Goal: Task Accomplishment & Management: Use online tool/utility

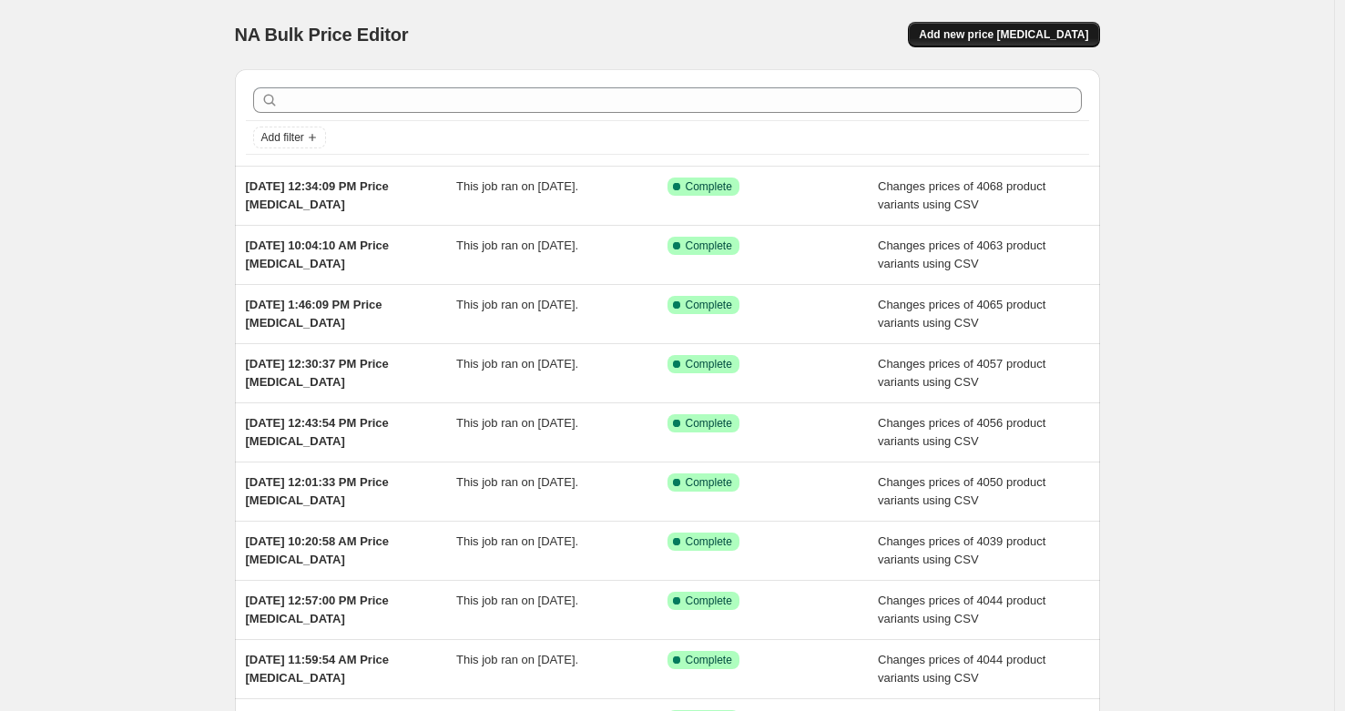
click at [1051, 36] on span "Add new price change job" at bounding box center [1003, 34] width 169 height 15
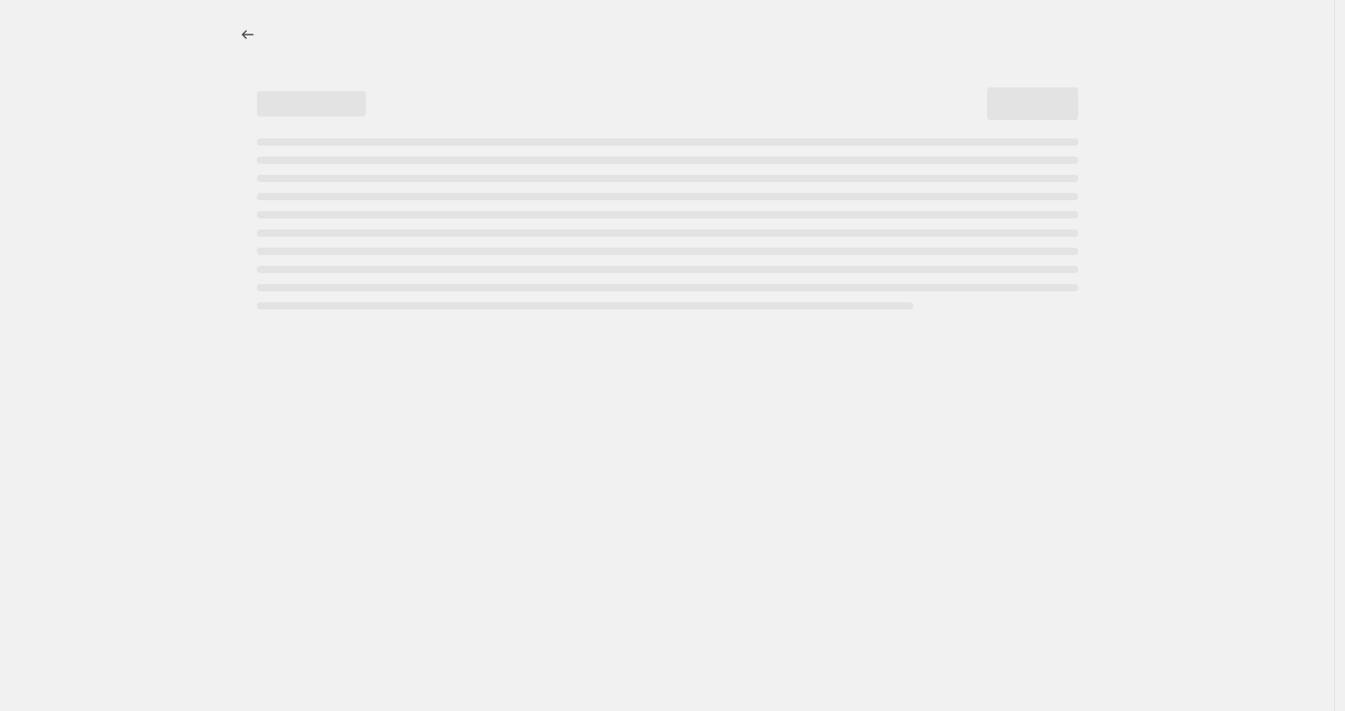
select select "percentage"
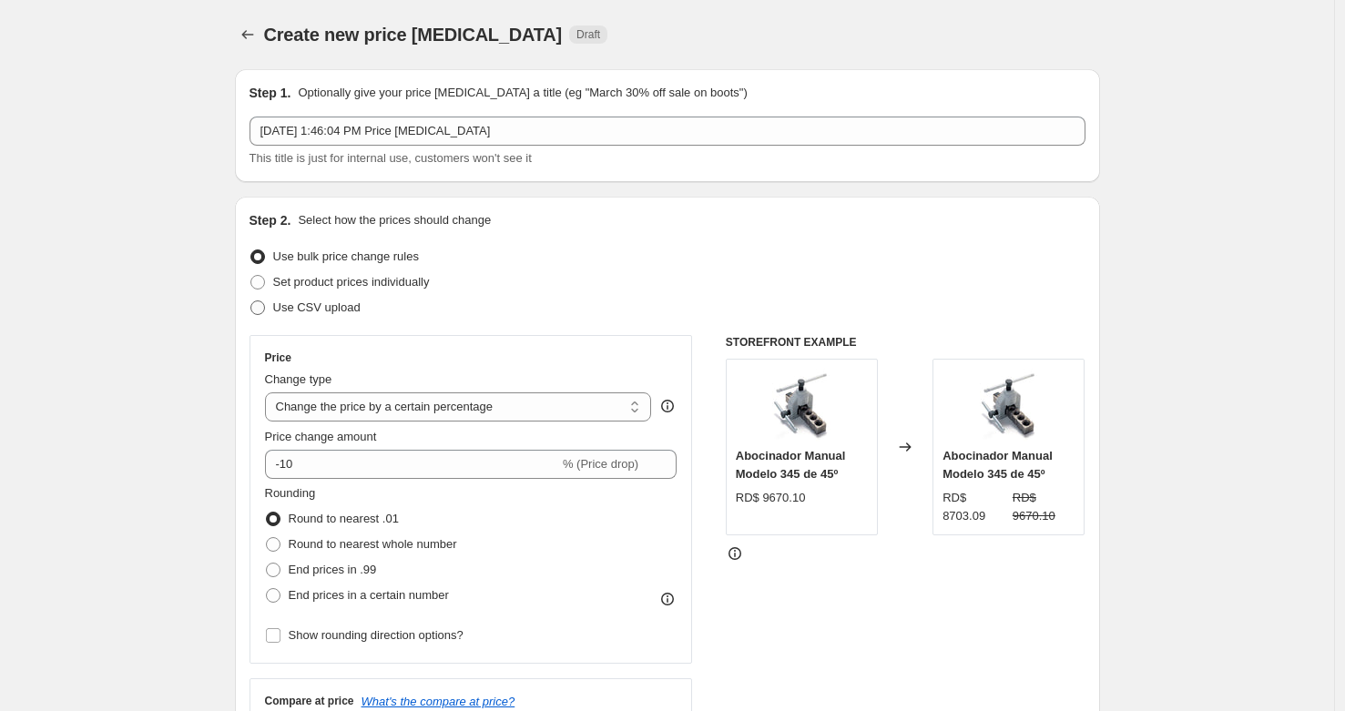
click at [361, 306] on span "Use CSV upload" at bounding box center [316, 308] width 87 height 14
click at [251, 301] on input "Use CSV upload" at bounding box center [250, 301] width 1 height 1
radio input "true"
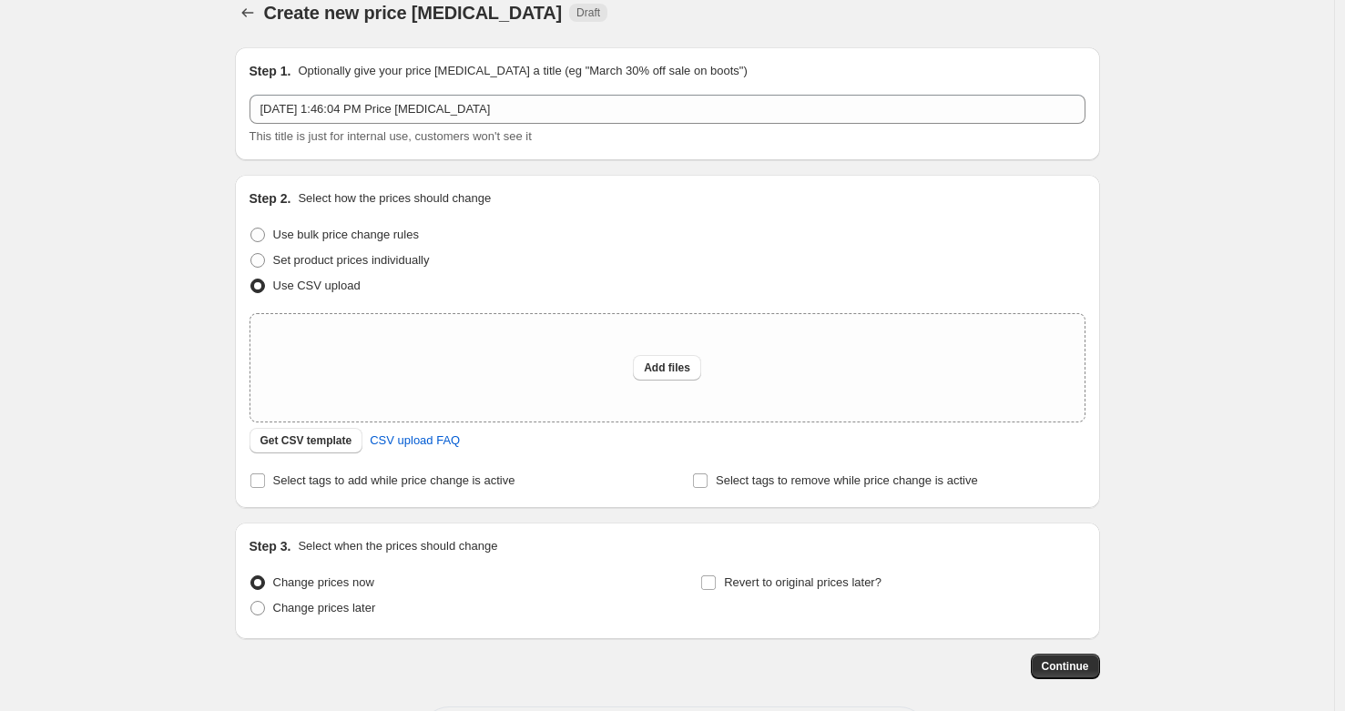
scroll to position [38, 0]
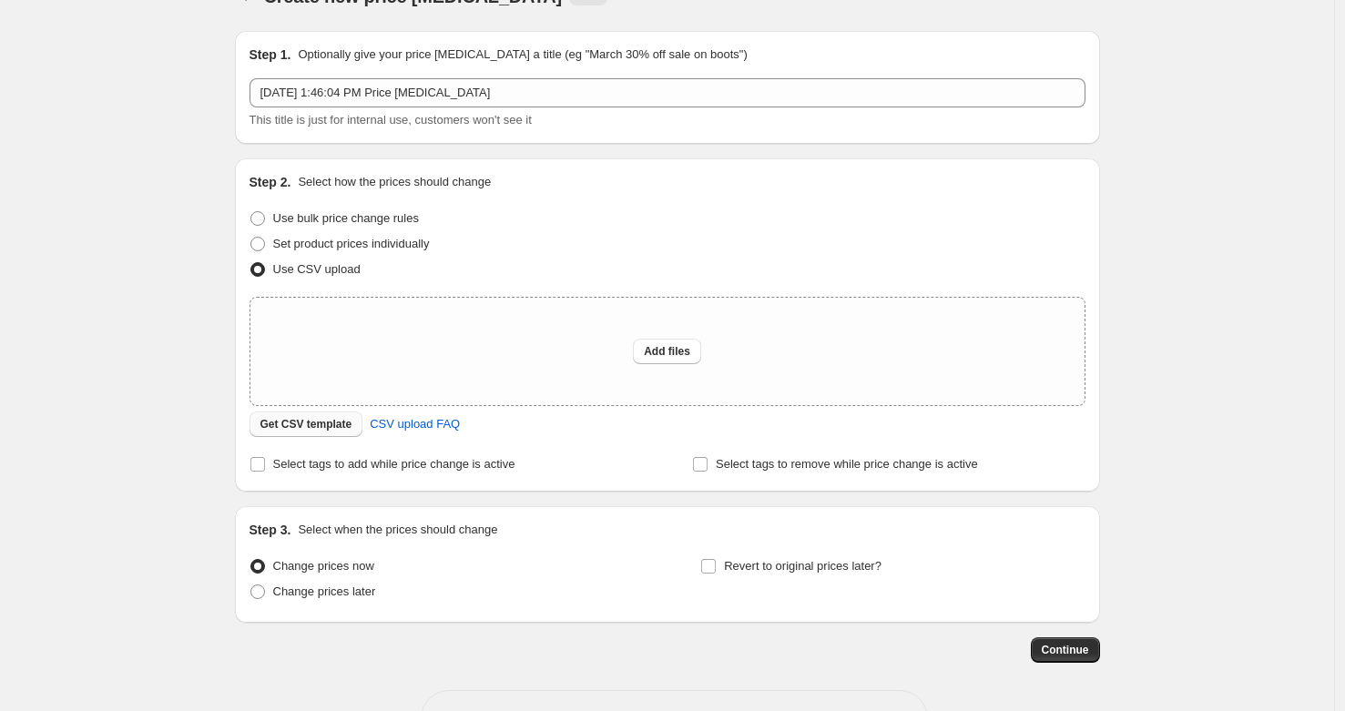
click at [326, 433] on button "Get CSV template" at bounding box center [307, 424] width 114 height 25
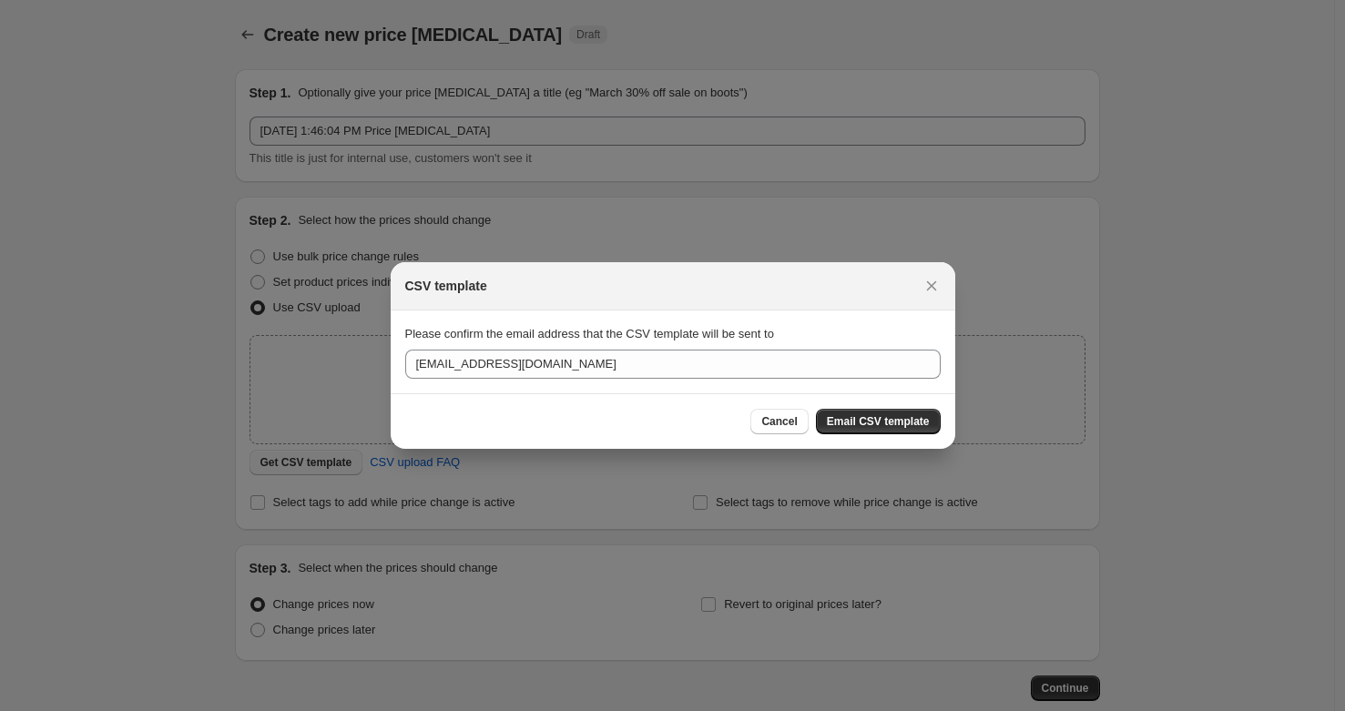
scroll to position [0, 0]
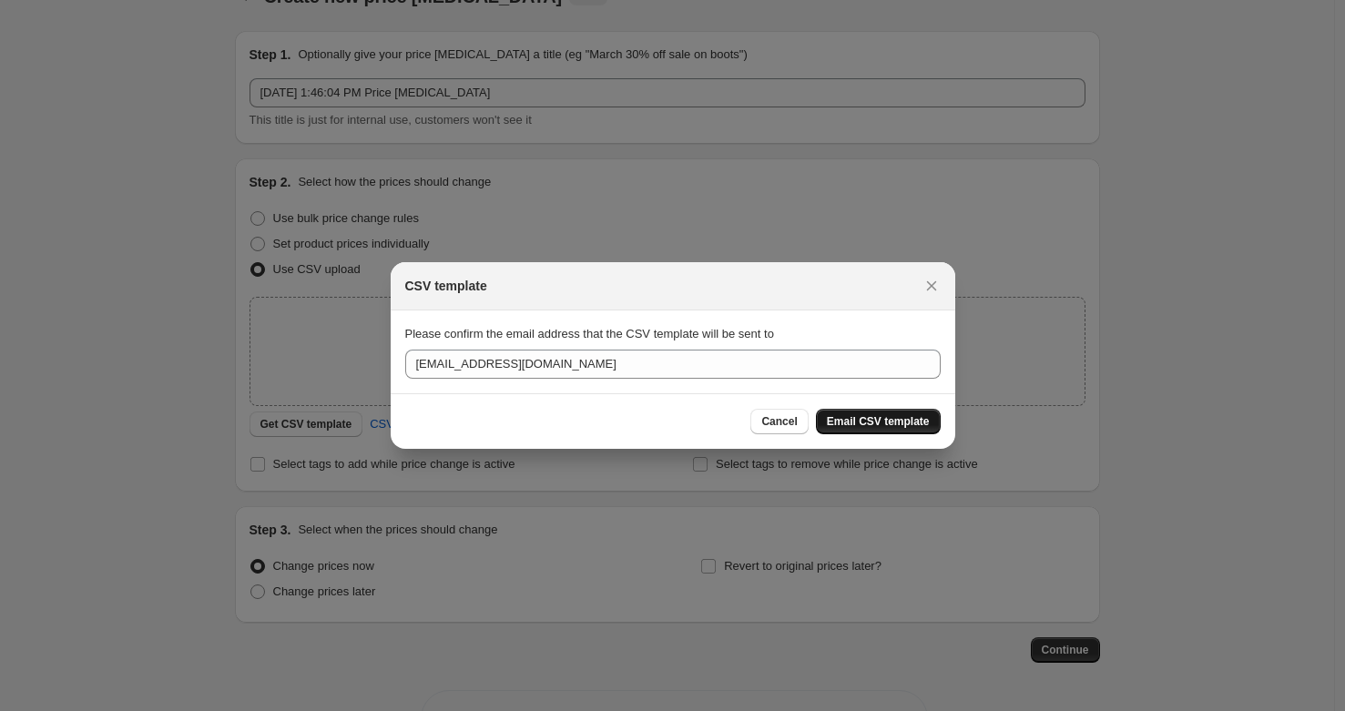
click at [888, 413] on button "Email CSV template" at bounding box center [878, 421] width 125 height 25
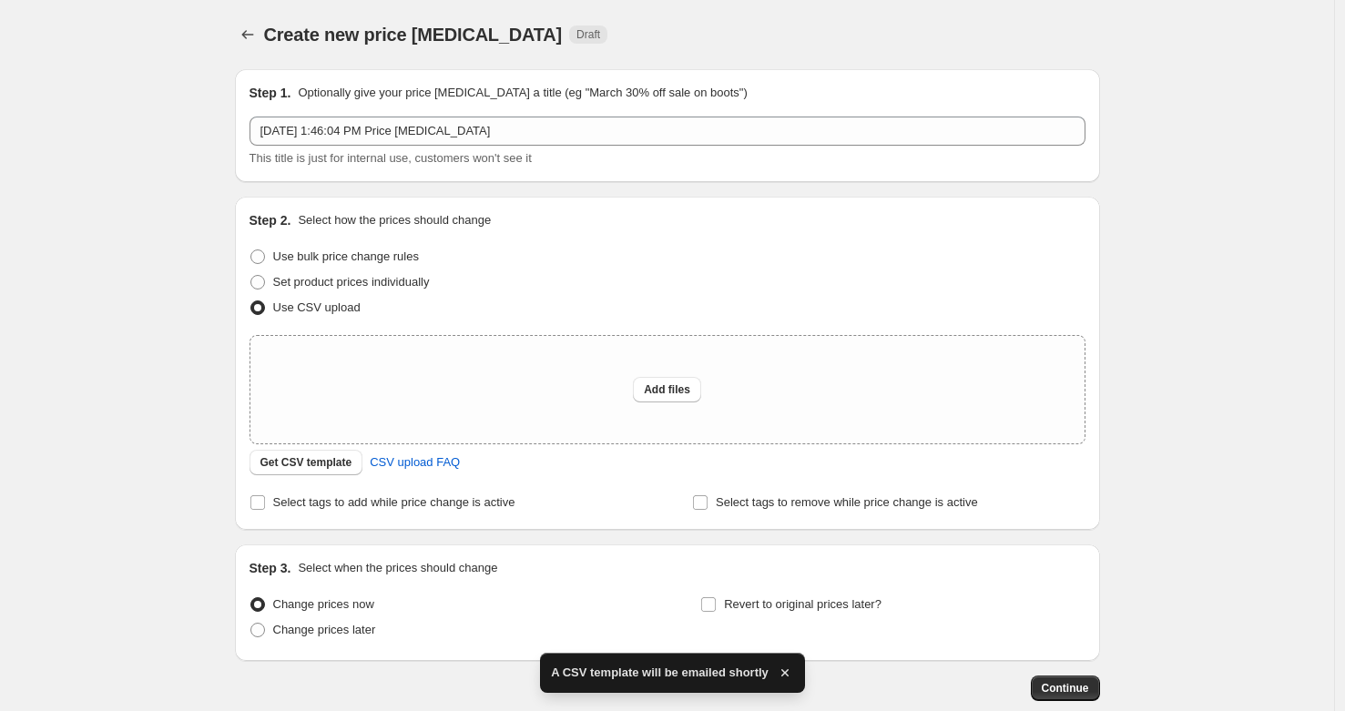
scroll to position [38, 0]
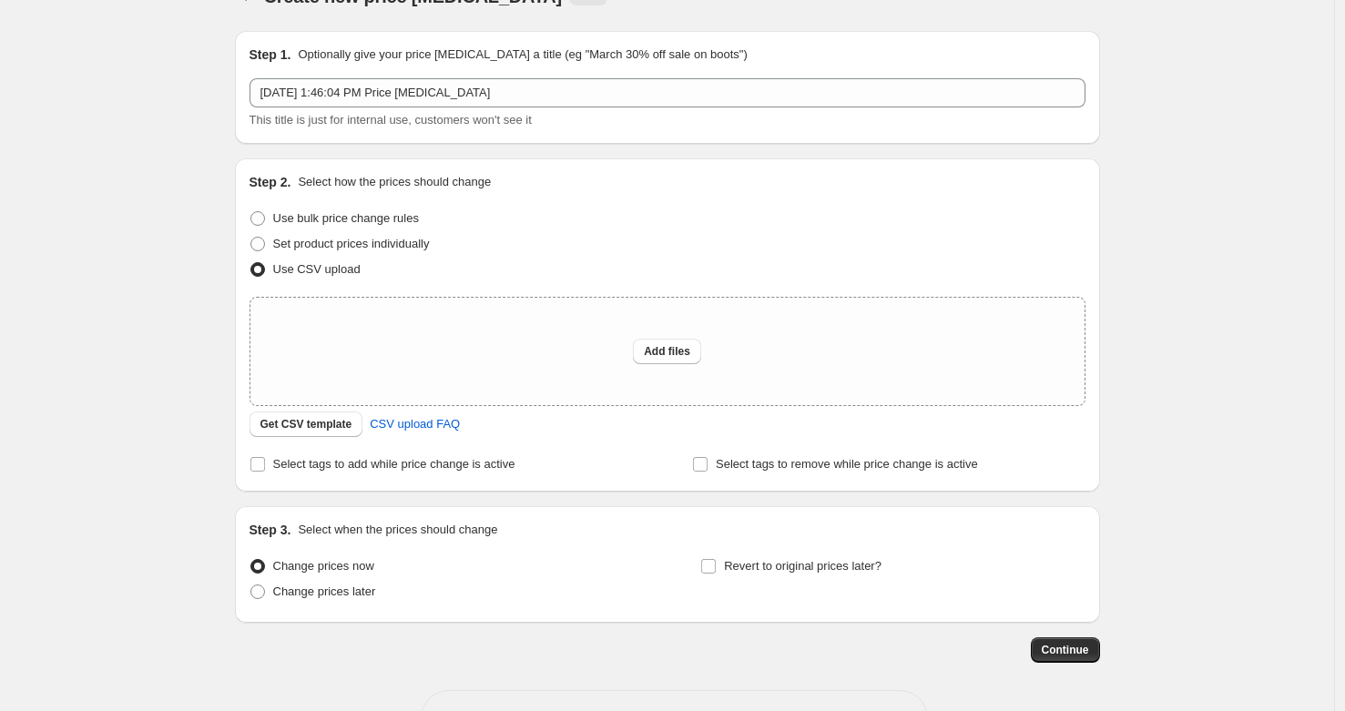
click at [159, 173] on div "Create new price change job. This page is ready Create new price change job Dra…" at bounding box center [667, 368] width 1334 height 812
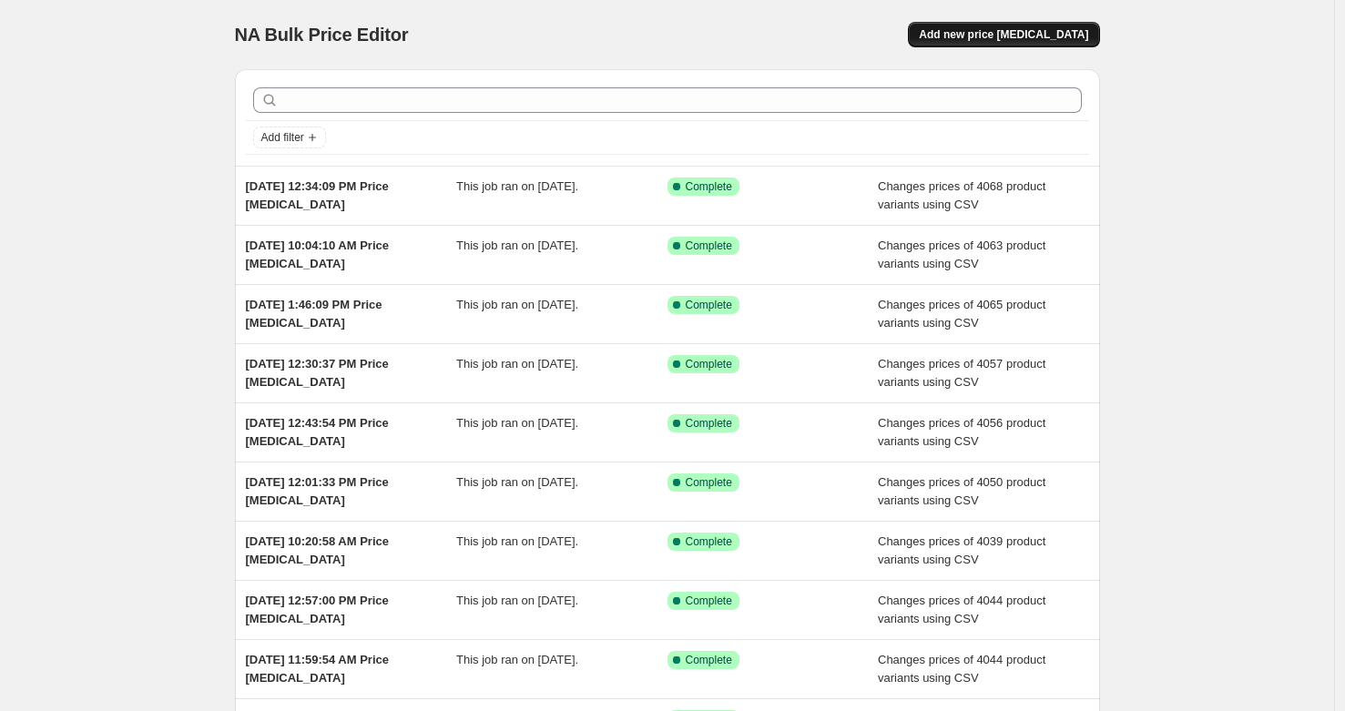
click at [1026, 39] on span "Add new price [MEDICAL_DATA]" at bounding box center [1003, 34] width 169 height 15
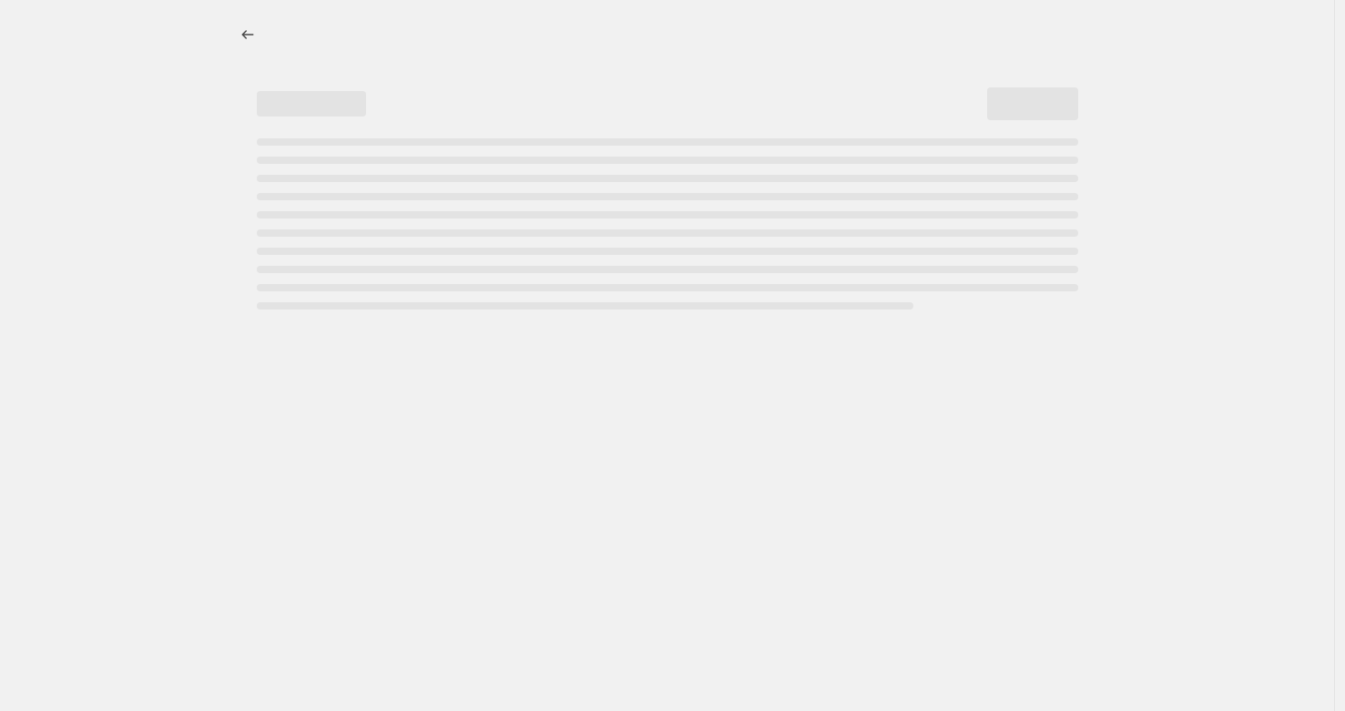
select select "percentage"
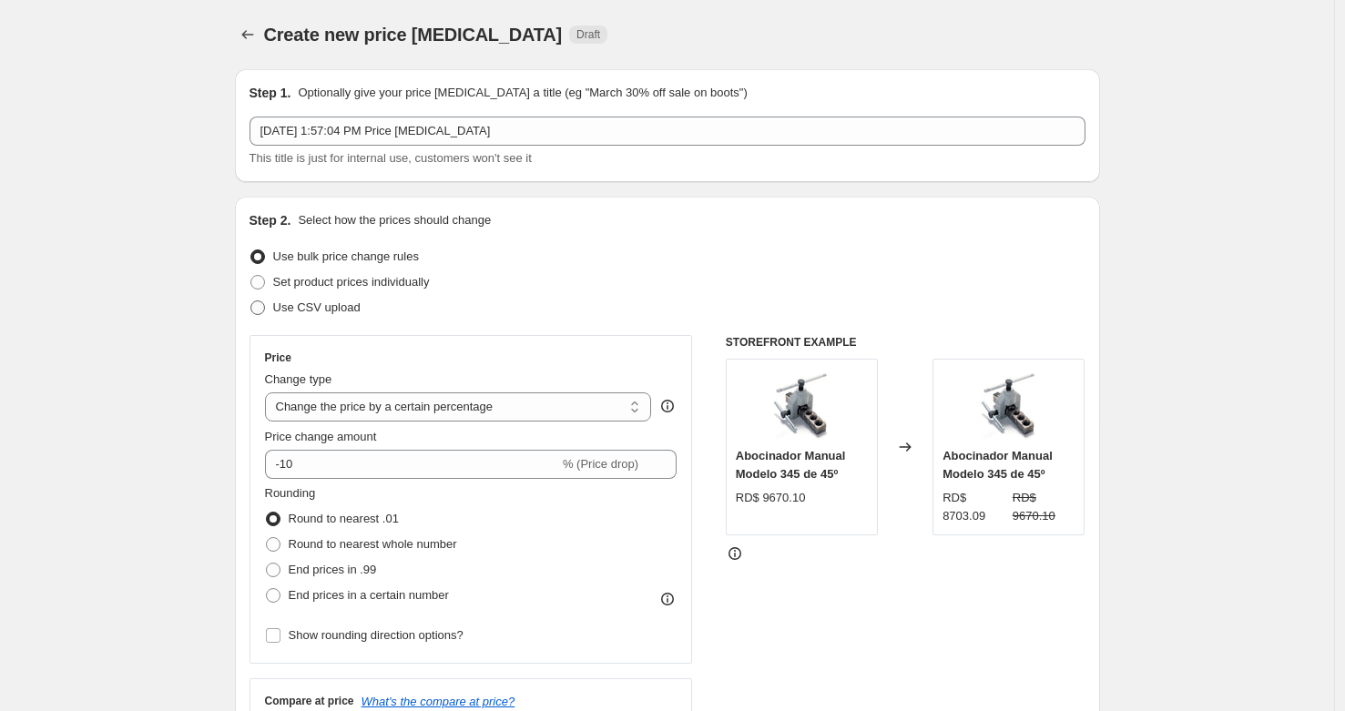
click at [301, 312] on span "Use CSV upload" at bounding box center [316, 308] width 87 height 14
click at [251, 301] on input "Use CSV upload" at bounding box center [250, 301] width 1 height 1
radio input "true"
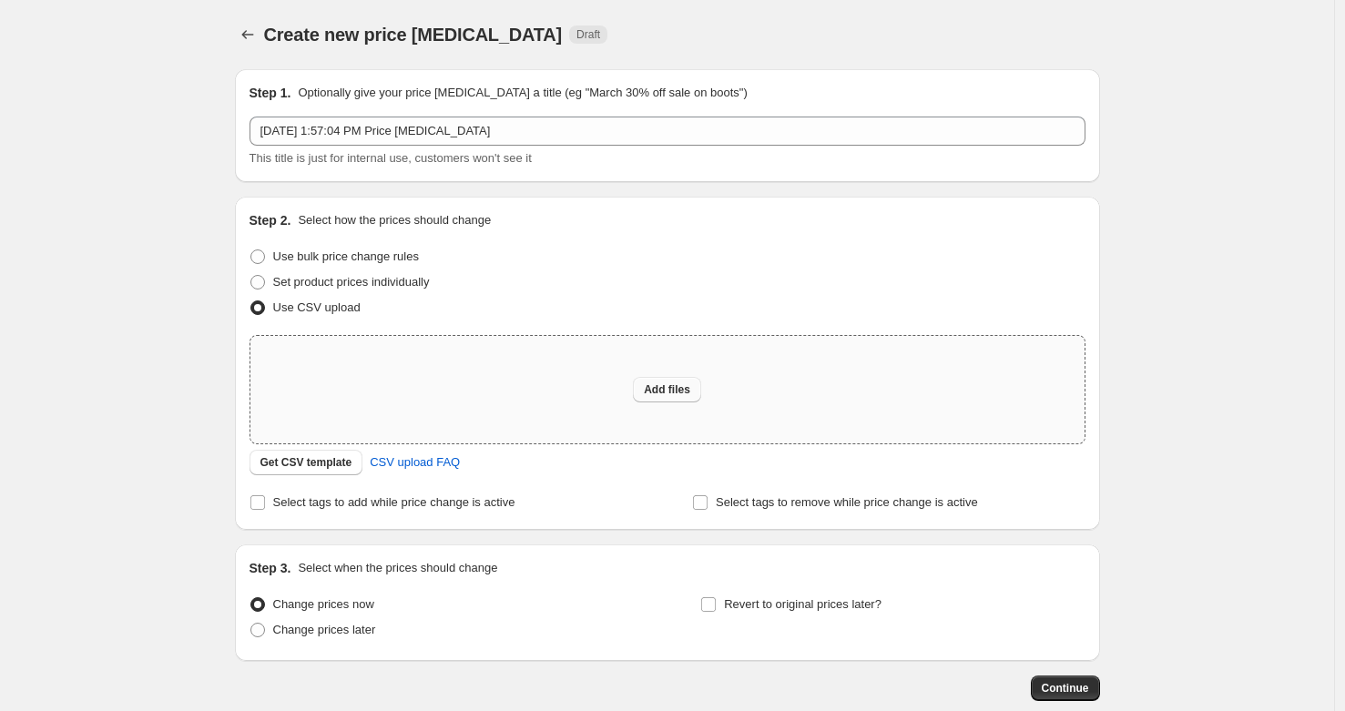
click at [674, 390] on span "Add files" at bounding box center [667, 389] width 46 height 15
type input "C:\fakepath\csv_template_user_32036 - csv_template_user_32036.csv"
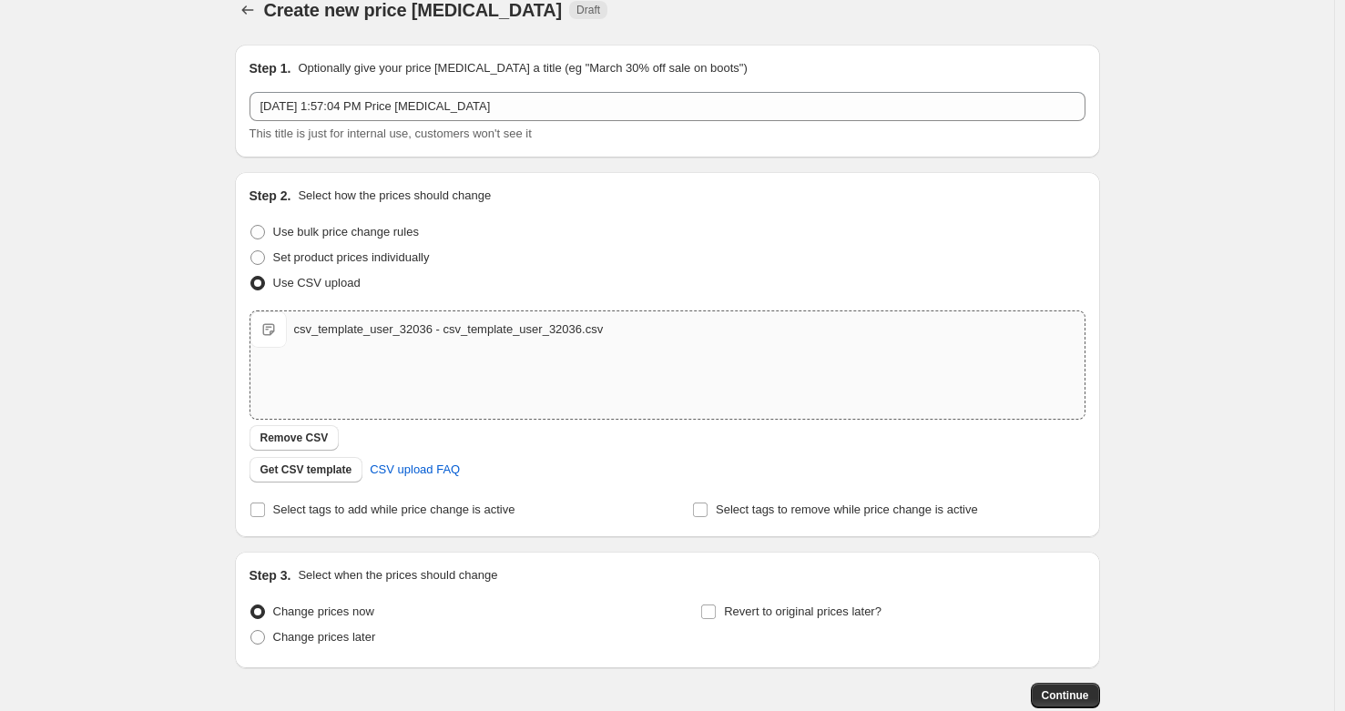
scroll to position [133, 0]
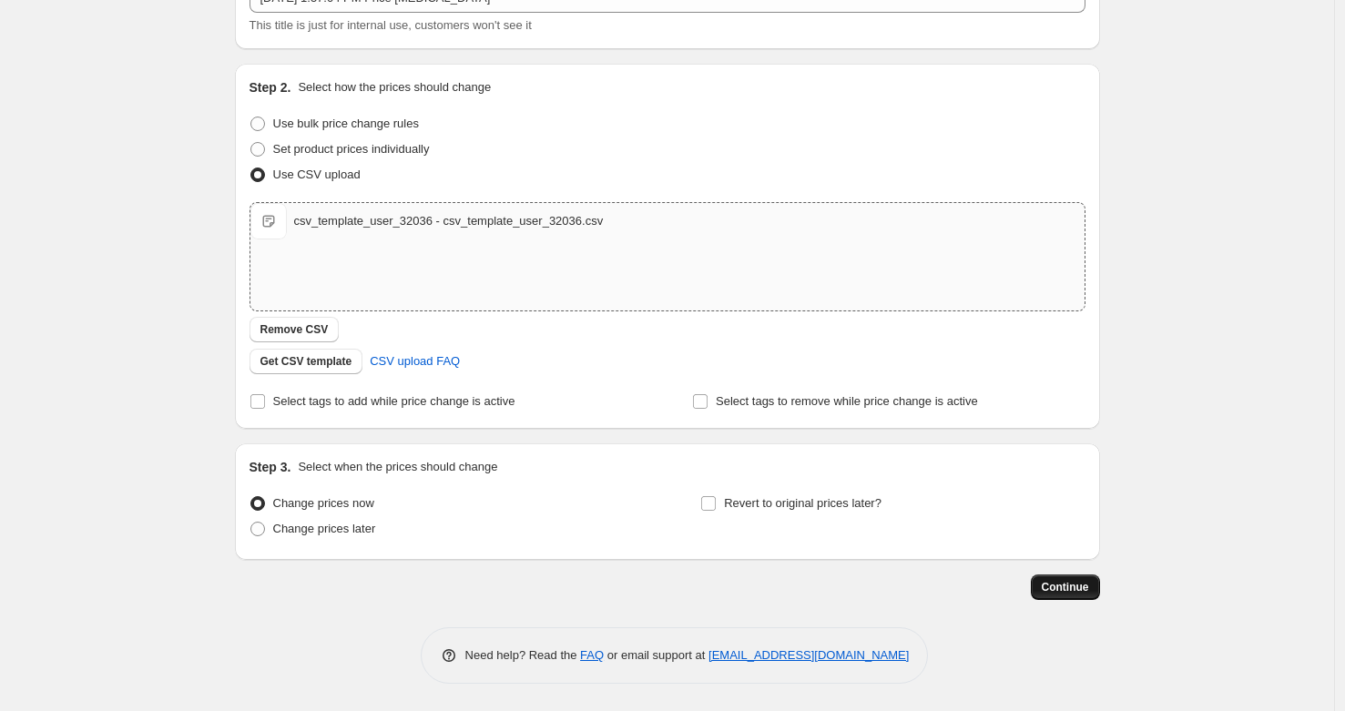
click at [1048, 586] on span "Continue" at bounding box center [1065, 587] width 47 height 15
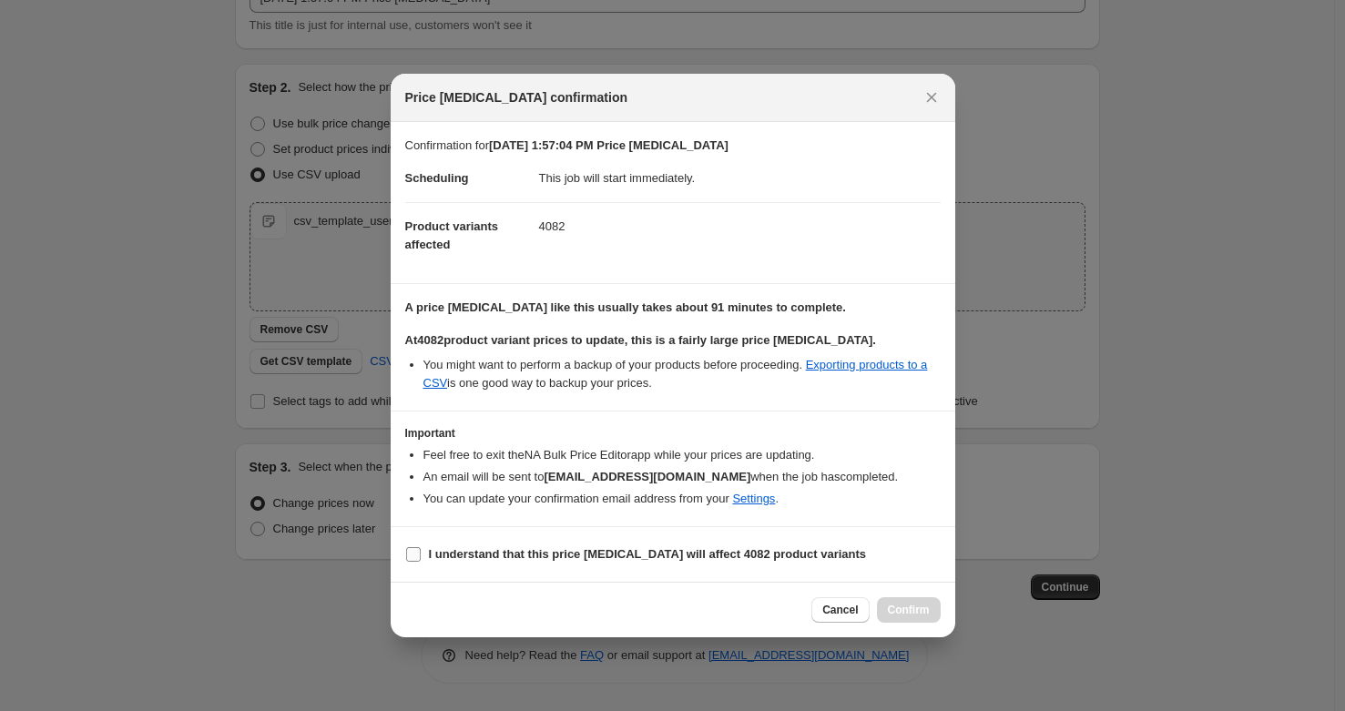
click at [489, 545] on span "I understand that this price [MEDICAL_DATA] will affect 4082 product variants" at bounding box center [648, 554] width 438 height 18
click at [421, 547] on input "I understand that this price [MEDICAL_DATA] will affect 4082 product variants" at bounding box center [413, 554] width 15 height 15
checkbox input "true"
click at [919, 612] on span "Confirm" at bounding box center [909, 610] width 42 height 15
